Goal: Find contact information: Find contact information

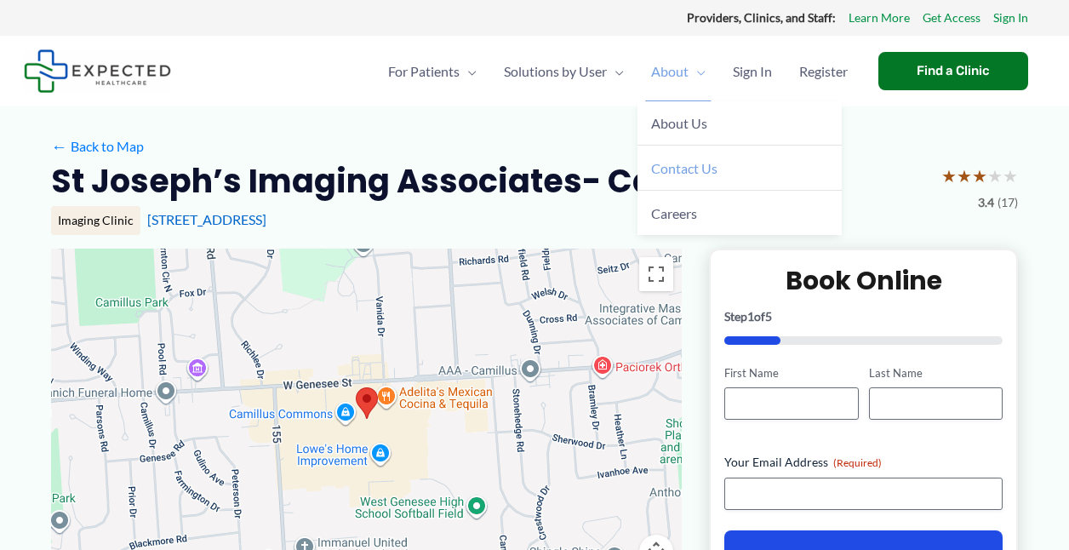
click at [651, 176] on span "Contact Us" at bounding box center [684, 168] width 66 height 16
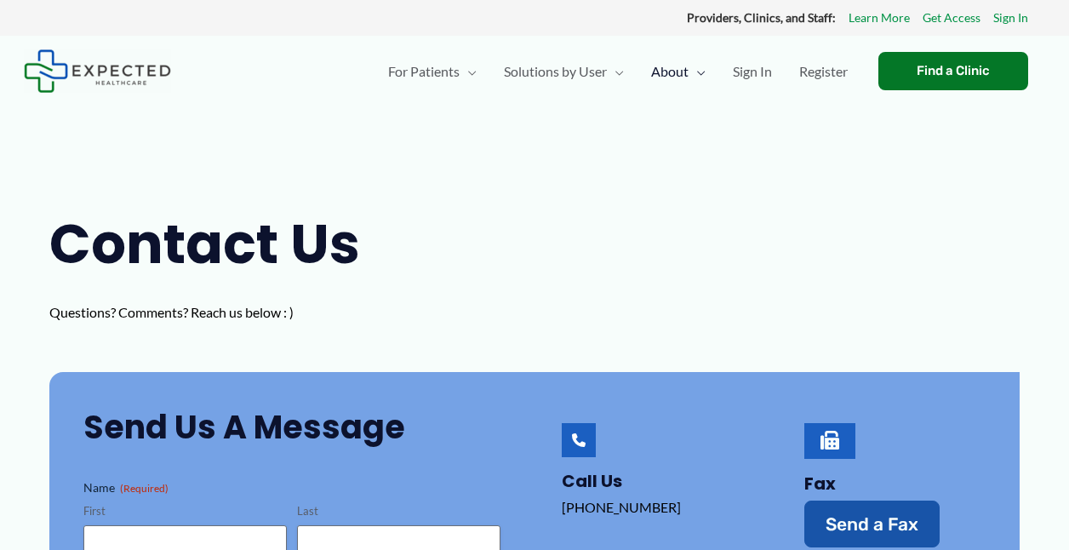
click at [863, 49] on div "For Patients Menu Toggle How does Expected work? Medical Records Navigator Reso…" at bounding box center [623, 72] width 496 height 60
click at [908, 50] on div "For Patients Menu Toggle How does Expected work? Medical Records Navigator Reso…" at bounding box center [668, 71] width 758 height 71
click at [909, 49] on div "For Patients Menu Toggle How does Expected work? Medical Records Navigator Reso…" at bounding box center [668, 71] width 758 height 71
click at [1015, 17] on link "Sign In" at bounding box center [1011, 18] width 35 height 22
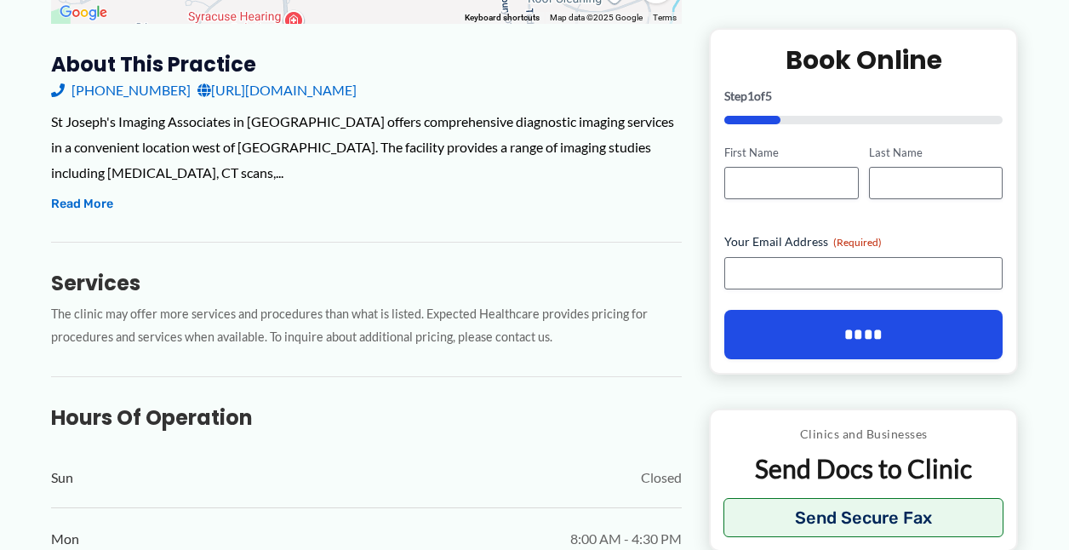
scroll to position [596, 0]
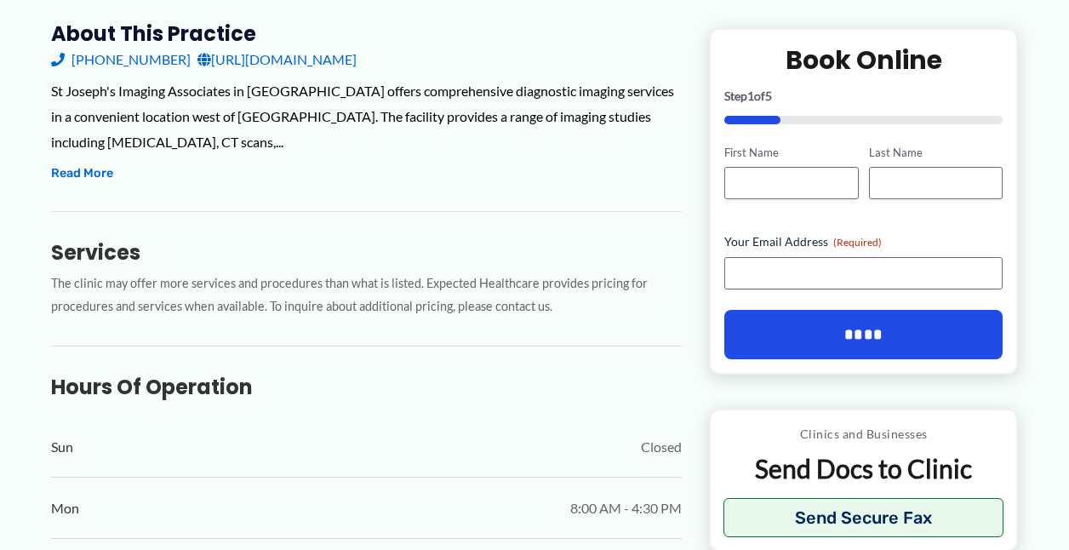
click at [357, 72] on link "http://stjosephsimaging.com/" at bounding box center [277, 60] width 159 height 26
